Goal: Task Accomplishment & Management: Manage account settings

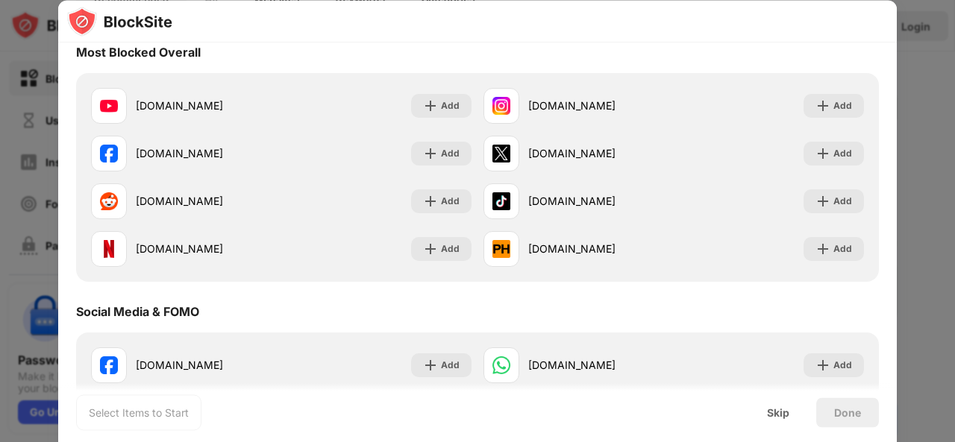
scroll to position [143, 0]
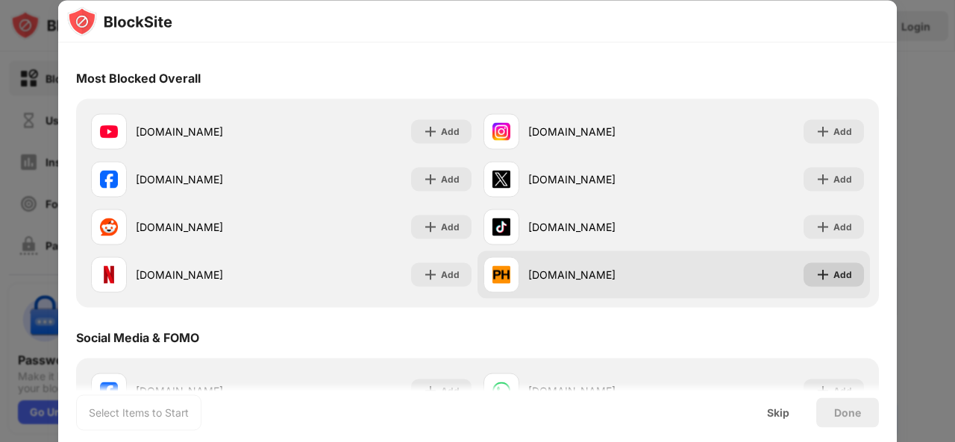
click at [815, 275] on img at bounding box center [822, 274] width 15 height 15
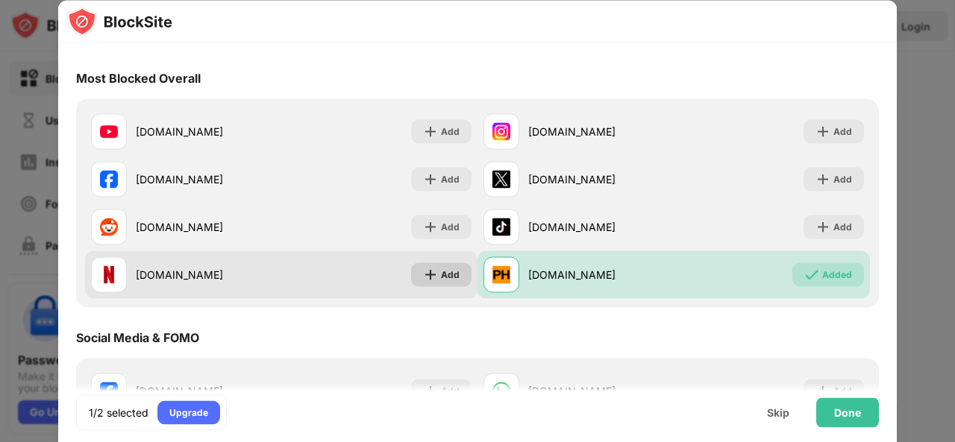
click at [448, 274] on div "Add" at bounding box center [450, 274] width 19 height 15
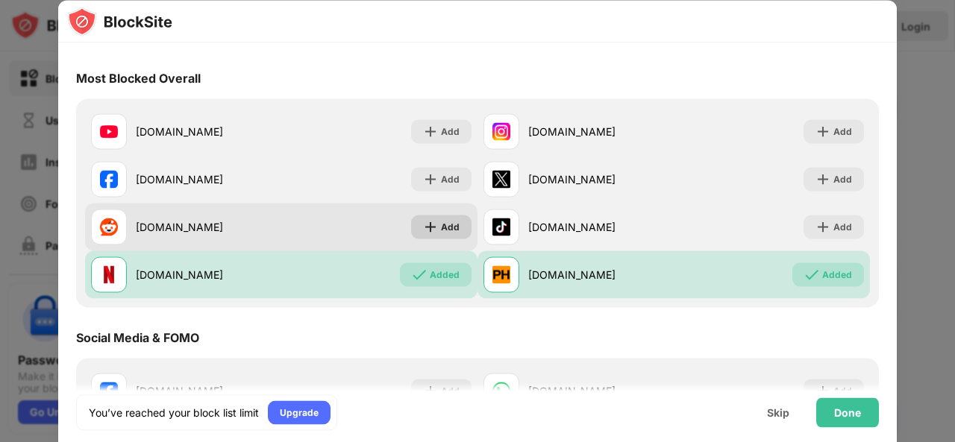
click at [441, 228] on div "Add" at bounding box center [450, 226] width 19 height 15
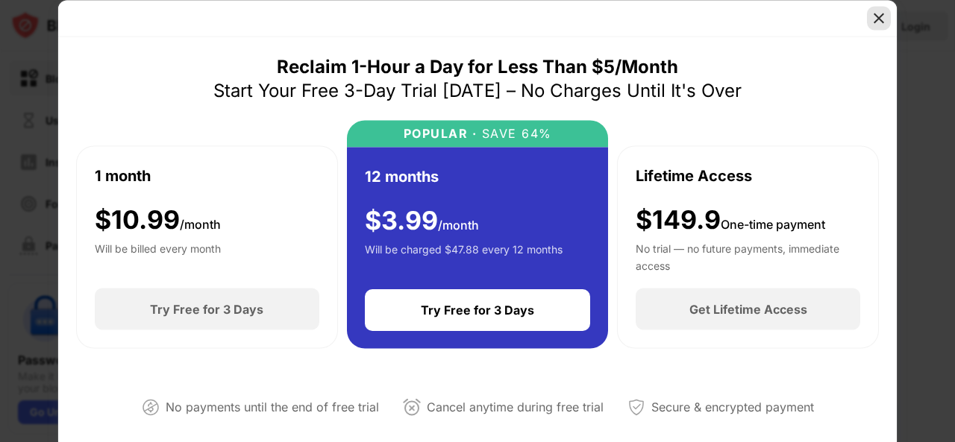
click at [880, 10] on div at bounding box center [879, 18] width 24 height 24
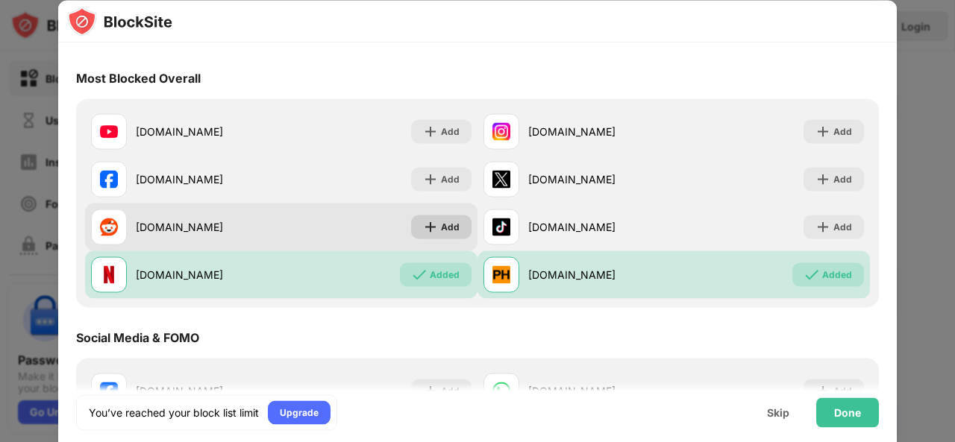
click at [418, 236] on div "Add" at bounding box center [441, 227] width 60 height 24
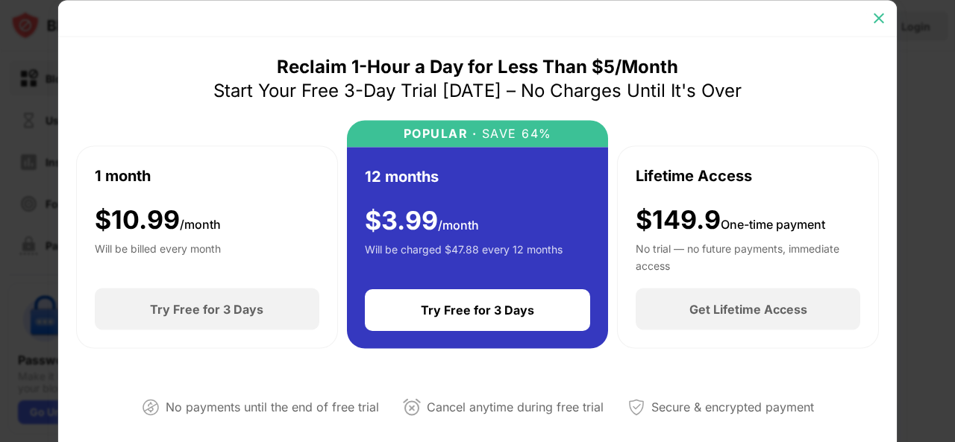
click at [874, 8] on div at bounding box center [879, 18] width 24 height 24
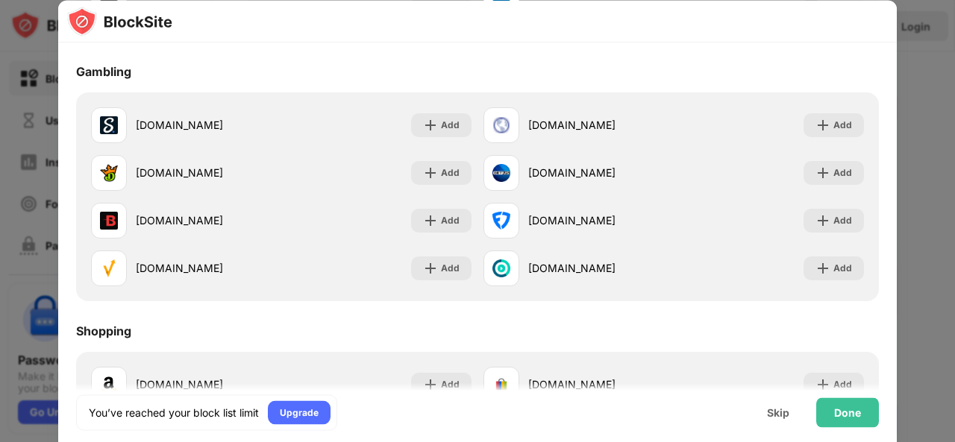
scroll to position [1605, 0]
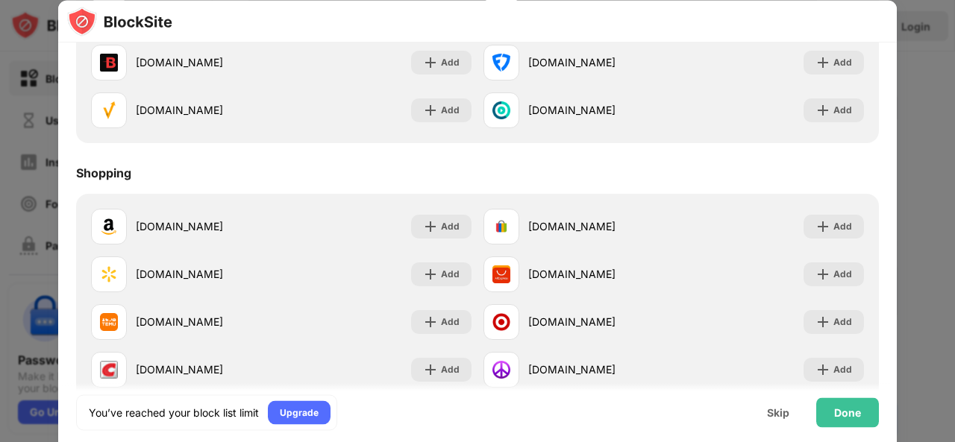
click at [775, 430] on div "You’ve reached your block list limit Upgrade Skip Done" at bounding box center [477, 413] width 838 height 60
click at [777, 404] on div "Skip" at bounding box center [778, 413] width 58 height 30
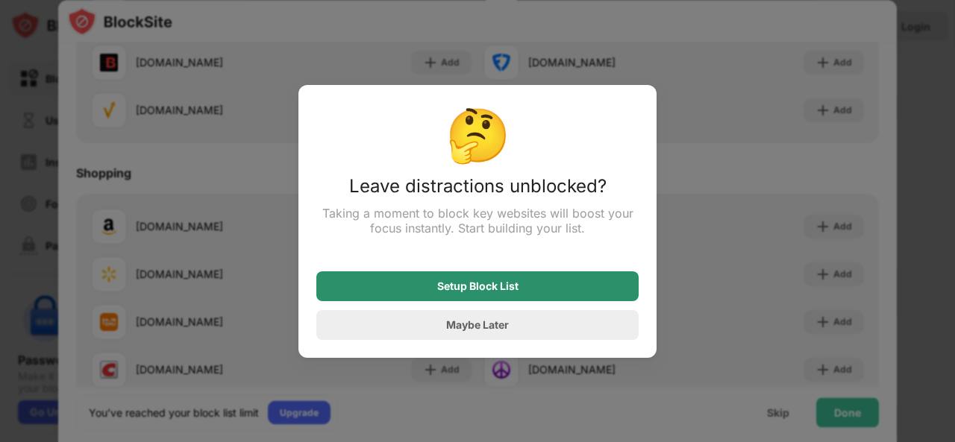
click at [480, 299] on div "Setup Block List" at bounding box center [477, 286] width 322 height 30
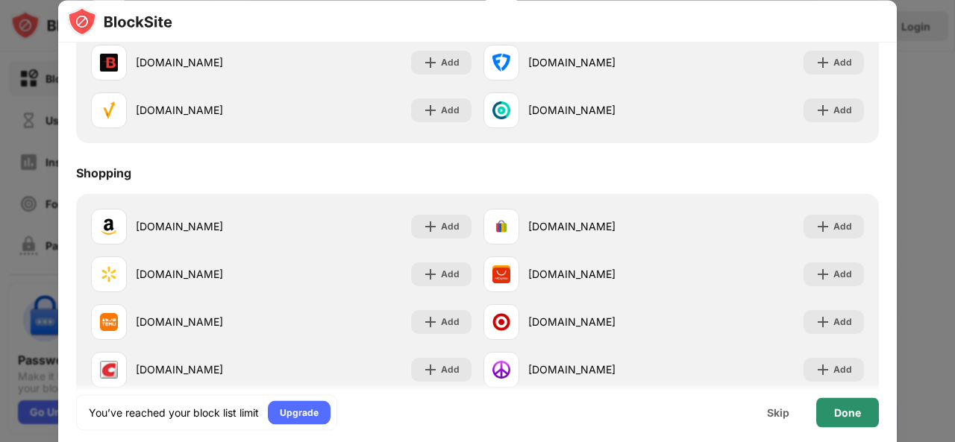
click at [838, 411] on div "Done" at bounding box center [847, 412] width 27 height 12
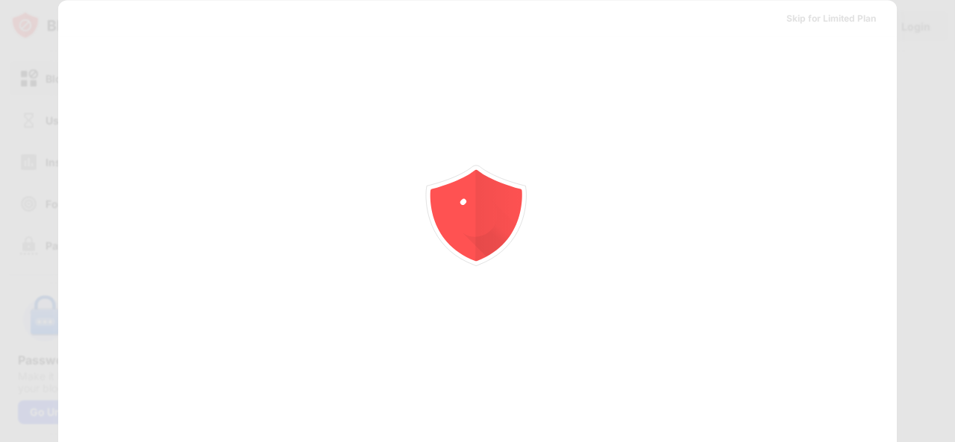
scroll to position [0, 0]
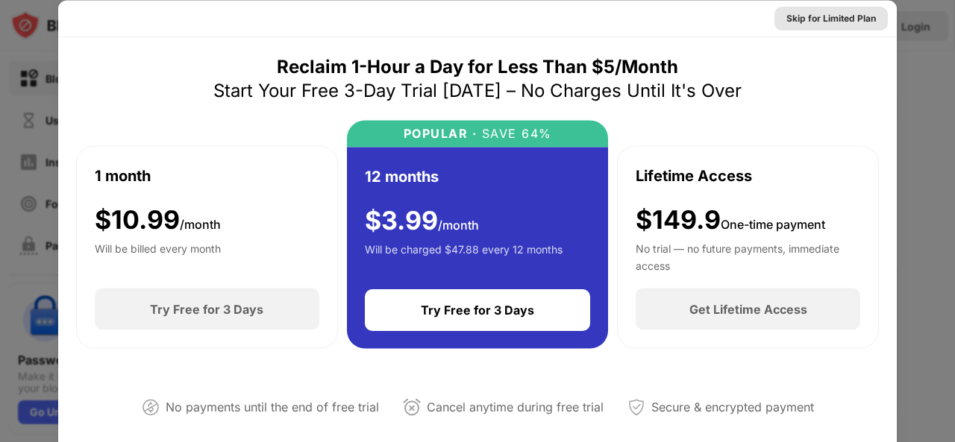
click at [829, 22] on div "Skip for Limited Plan" at bounding box center [831, 17] width 90 height 15
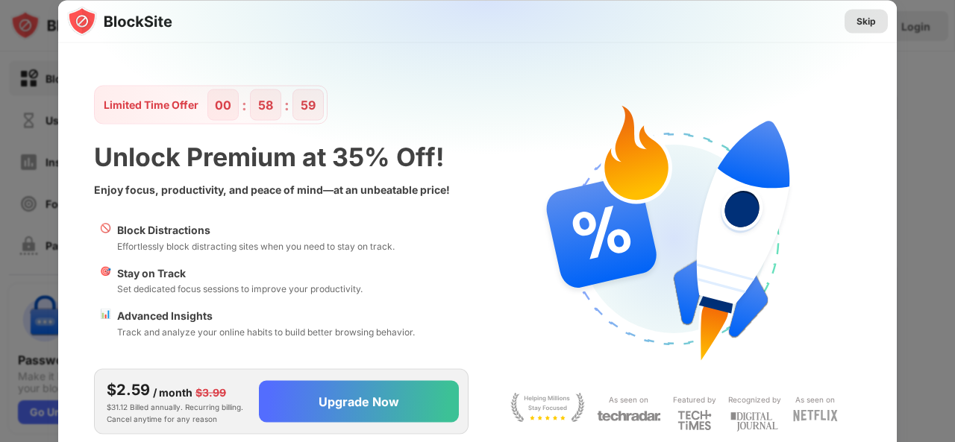
click at [880, 18] on div "Skip" at bounding box center [865, 21] width 43 height 24
